Goal: Task Accomplishment & Management: Manage account settings

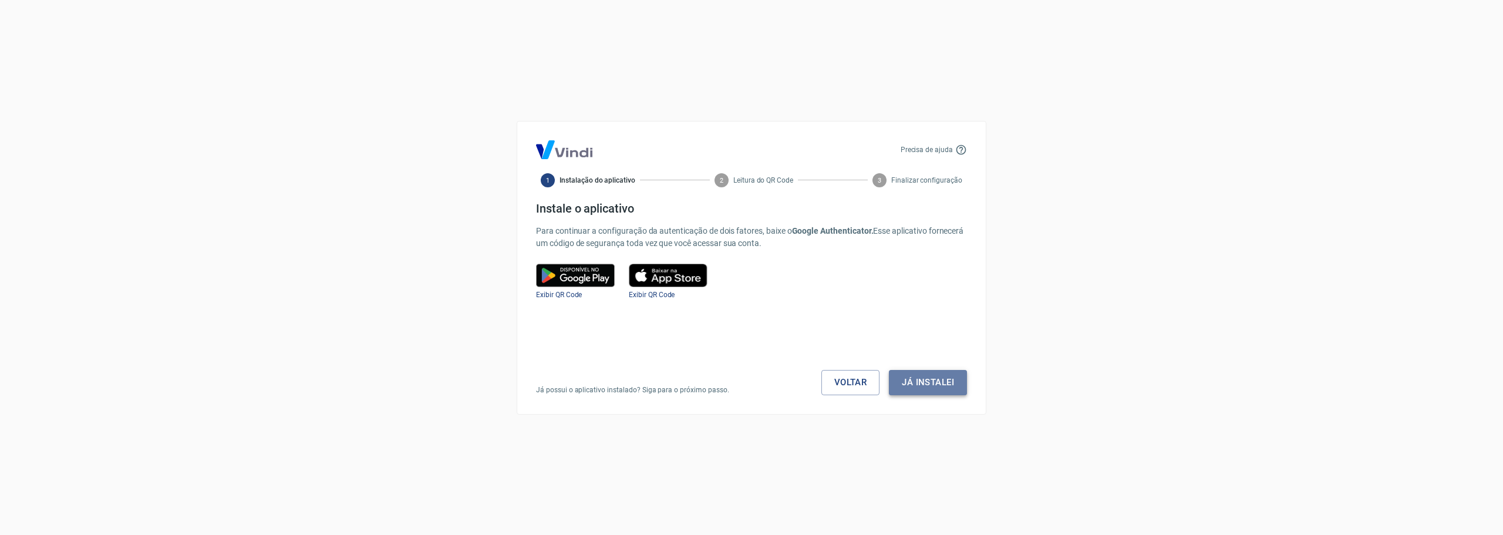
click at [909, 384] on button "Já instalei" at bounding box center [928, 382] width 78 height 25
